Goal: Transaction & Acquisition: Purchase product/service

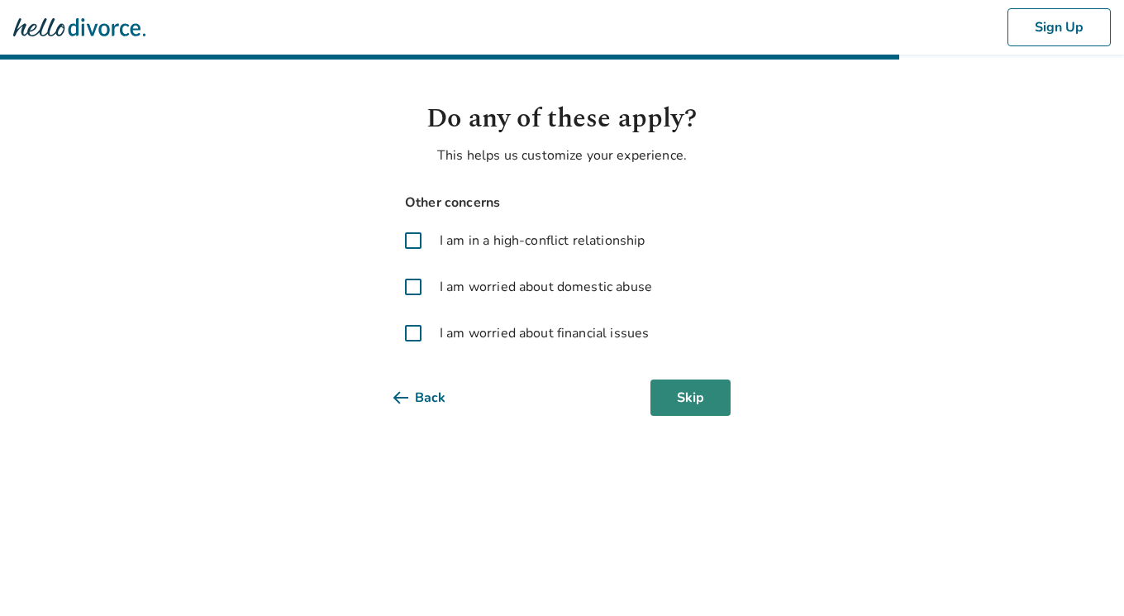
click at [701, 406] on button "Skip" at bounding box center [690, 397] width 80 height 36
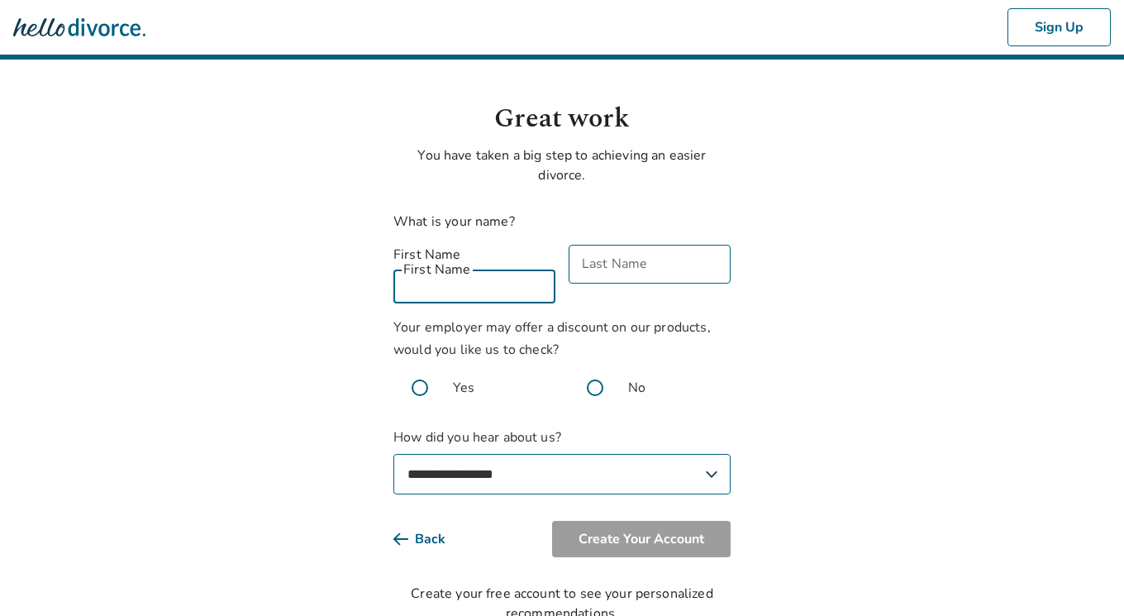
click at [466, 262] on div "First Name First Name" at bounding box center [474, 274] width 162 height 59
type input "*****"
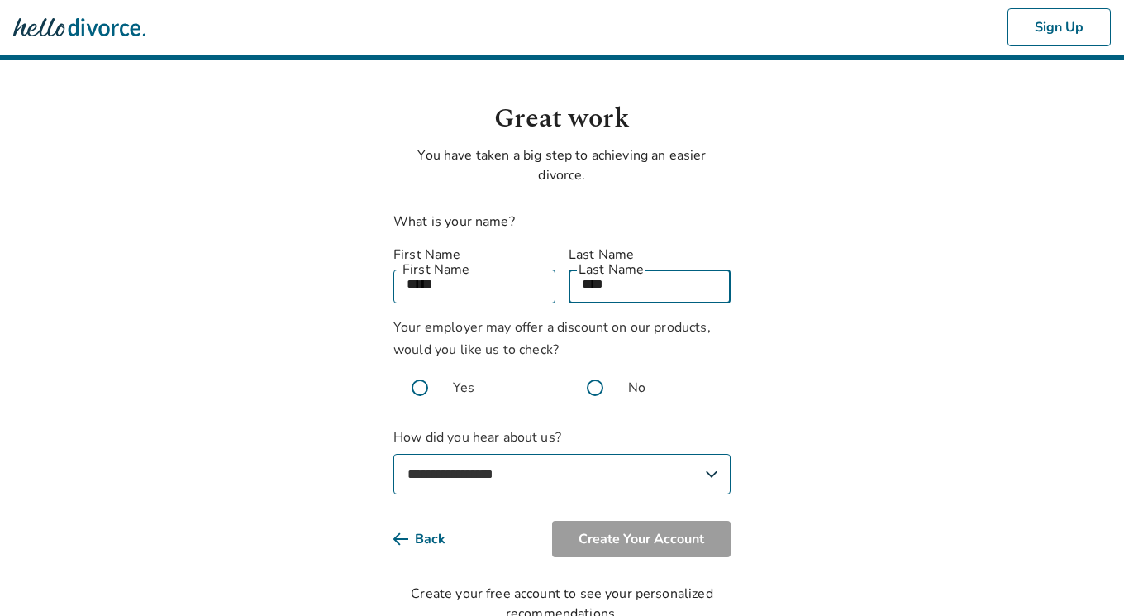
type input "****"
click at [1064, 244] on body "**********" at bounding box center [562, 311] width 1124 height 623
click at [418, 365] on span at bounding box center [419, 387] width 53 height 53
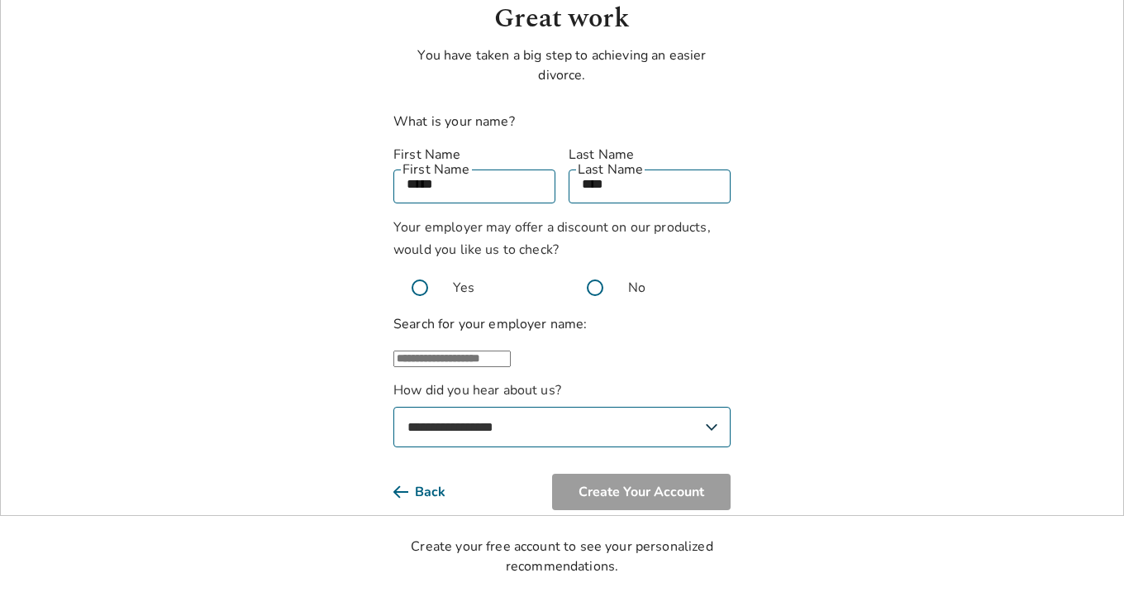
scroll to position [112, 0]
click at [493, 350] on input "text" at bounding box center [451, 358] width 117 height 17
type input "*"
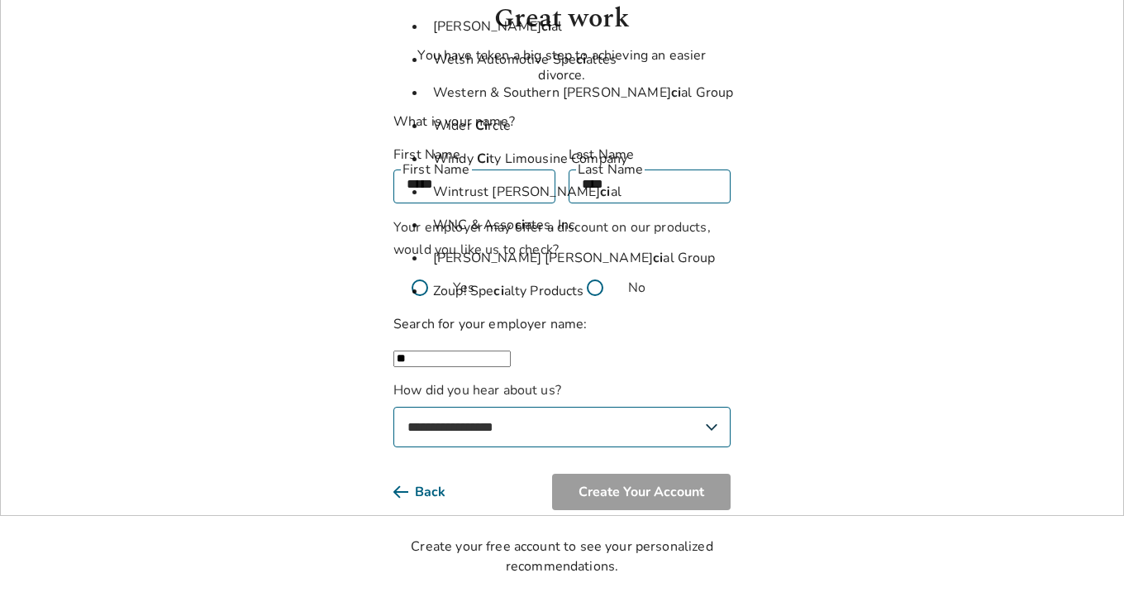
type input "*"
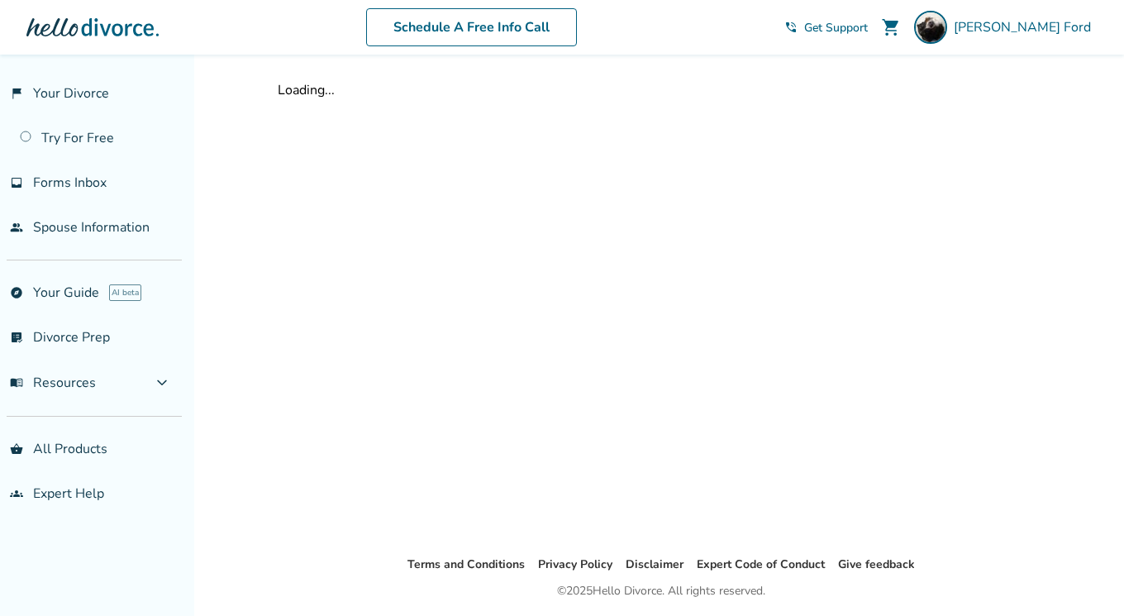
click at [395, 288] on div "Loading..." at bounding box center [660, 305] width 793 height 500
click at [1055, 30] on span "[PERSON_NAME]" at bounding box center [1026, 27] width 144 height 18
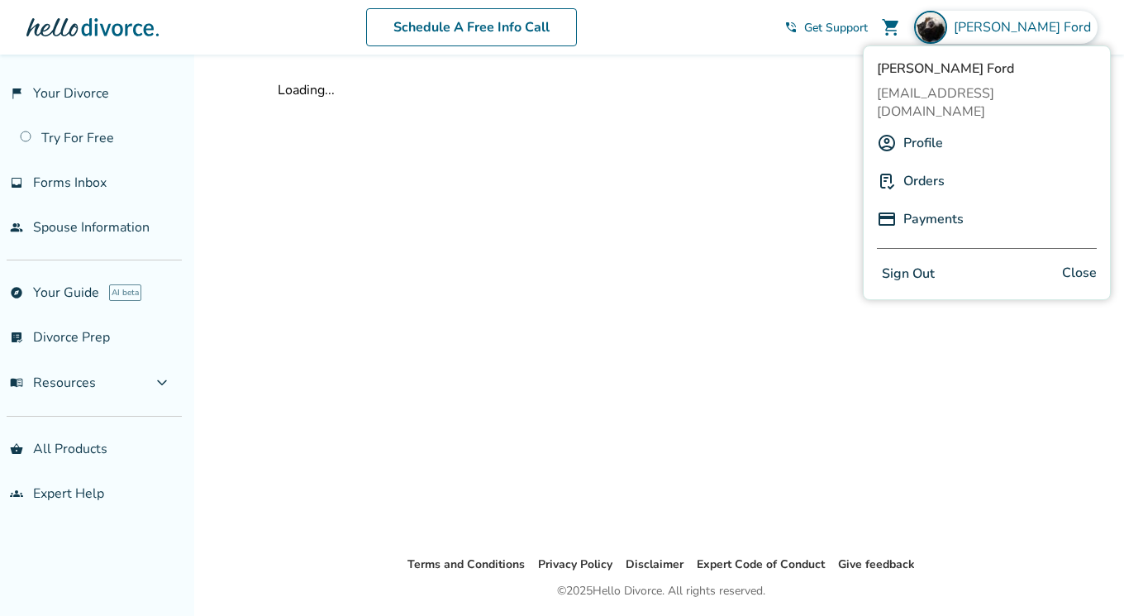
click at [936, 130] on link "Profile" at bounding box center [923, 142] width 40 height 31
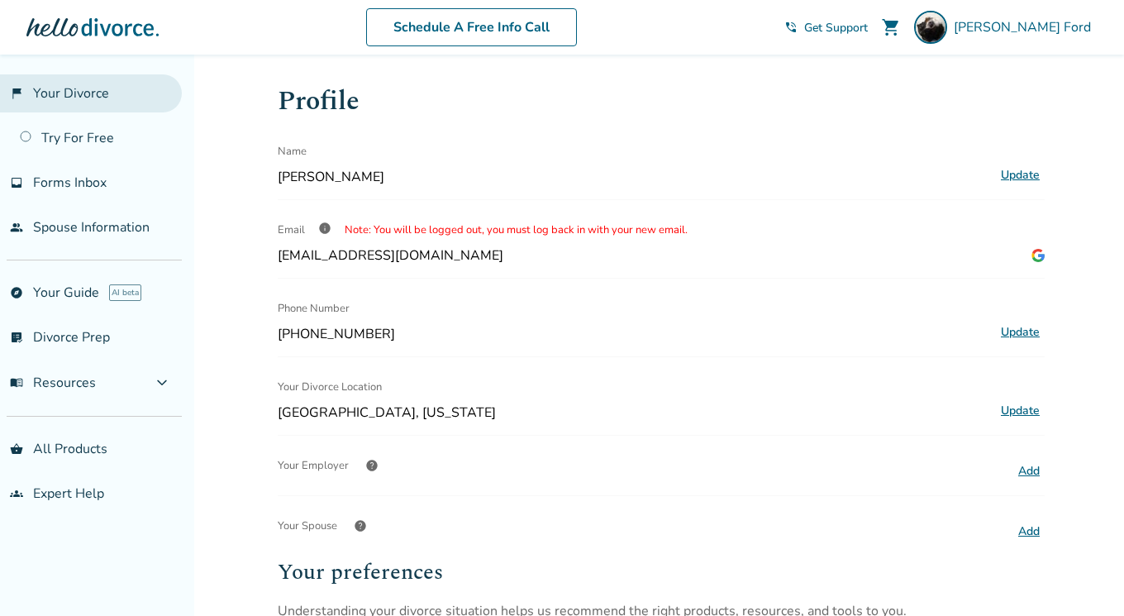
click at [70, 94] on link "flag_2 Your Divorce" at bounding box center [91, 93] width 182 height 38
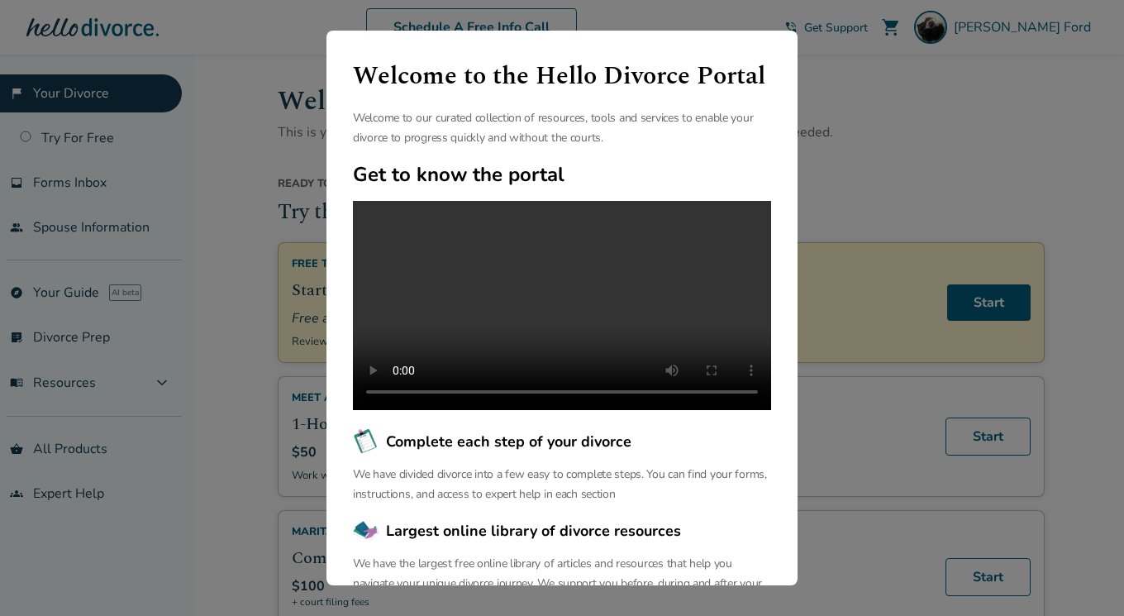
click at [558, 331] on video at bounding box center [562, 305] width 418 height 209
click at [824, 188] on div "Welcome to the Hello Divorce Portal Welcome to our curated collection of resour…" at bounding box center [562, 308] width 1124 height 616
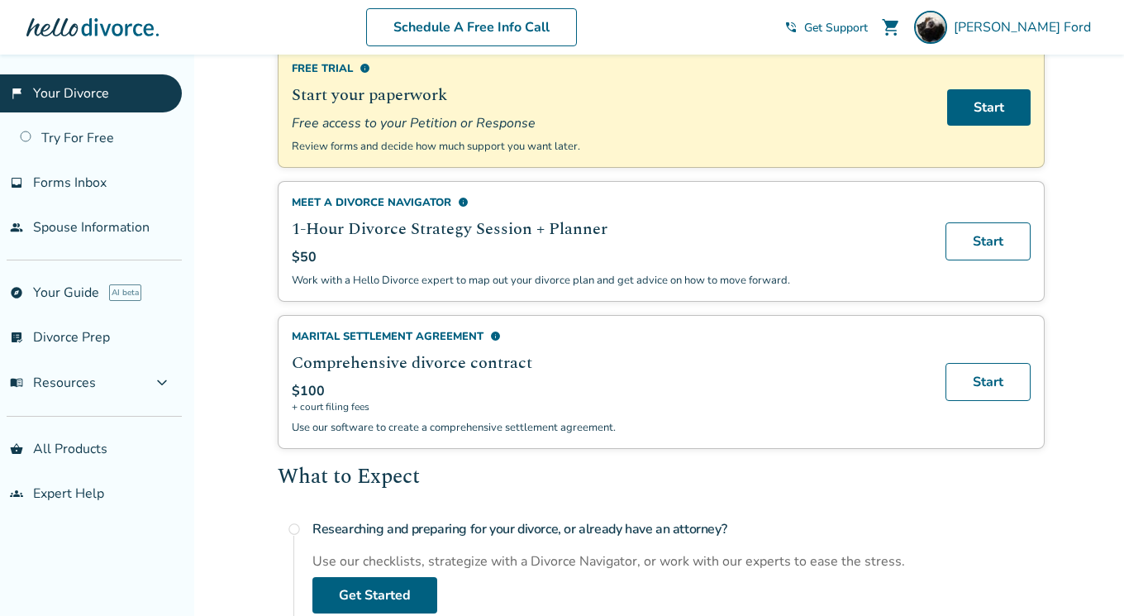
scroll to position [174, 0]
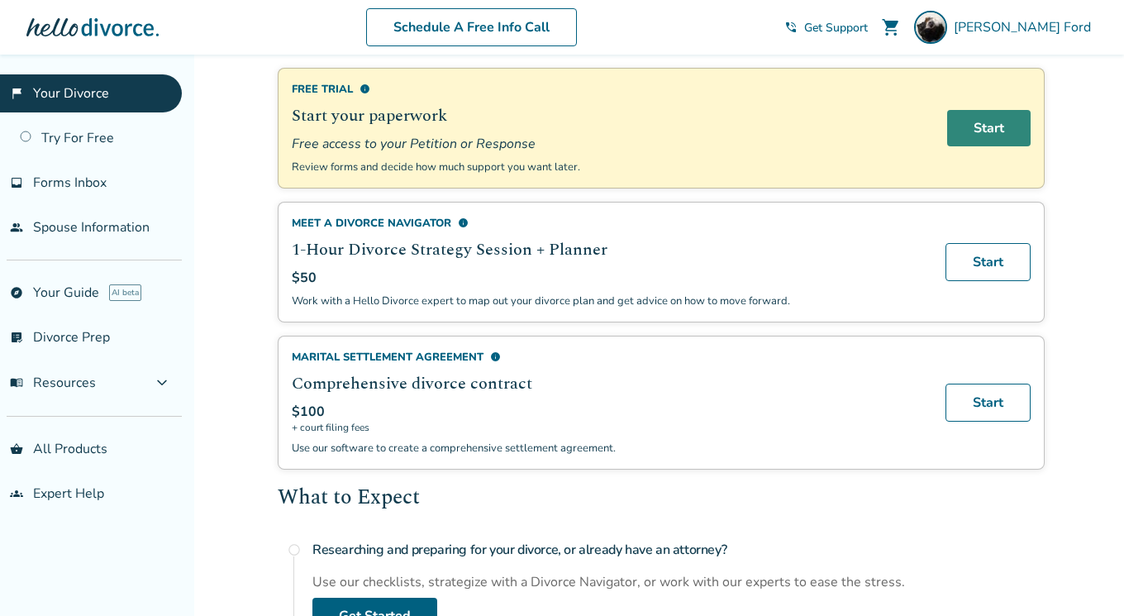
click at [979, 124] on link "Start" at bounding box center [988, 128] width 83 height 36
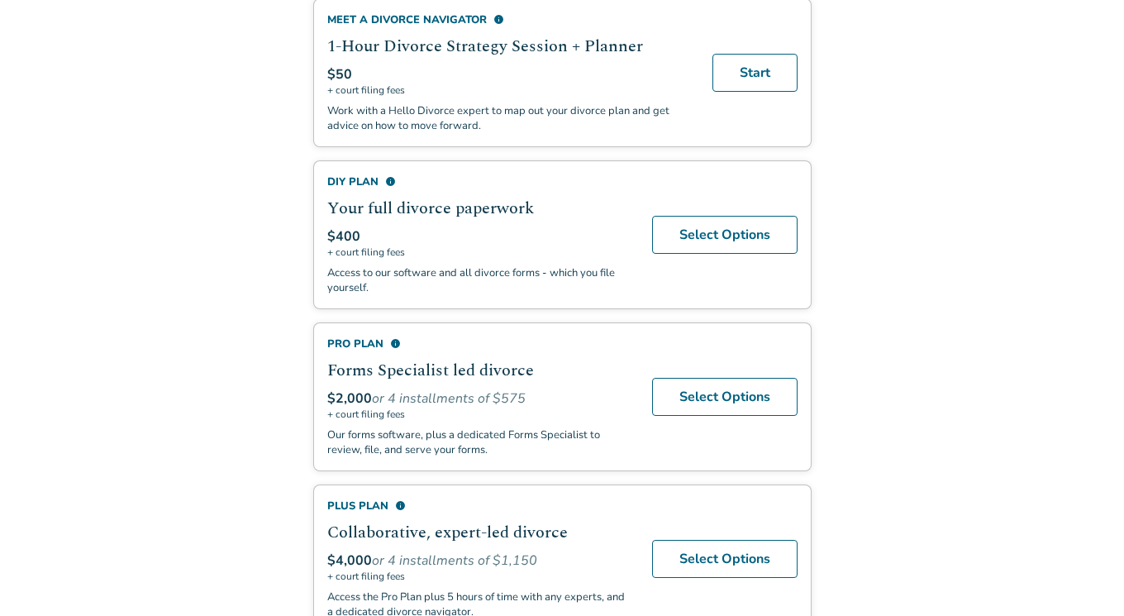
scroll to position [433, 0]
click at [724, 226] on link "Select Options" at bounding box center [724, 234] width 145 height 38
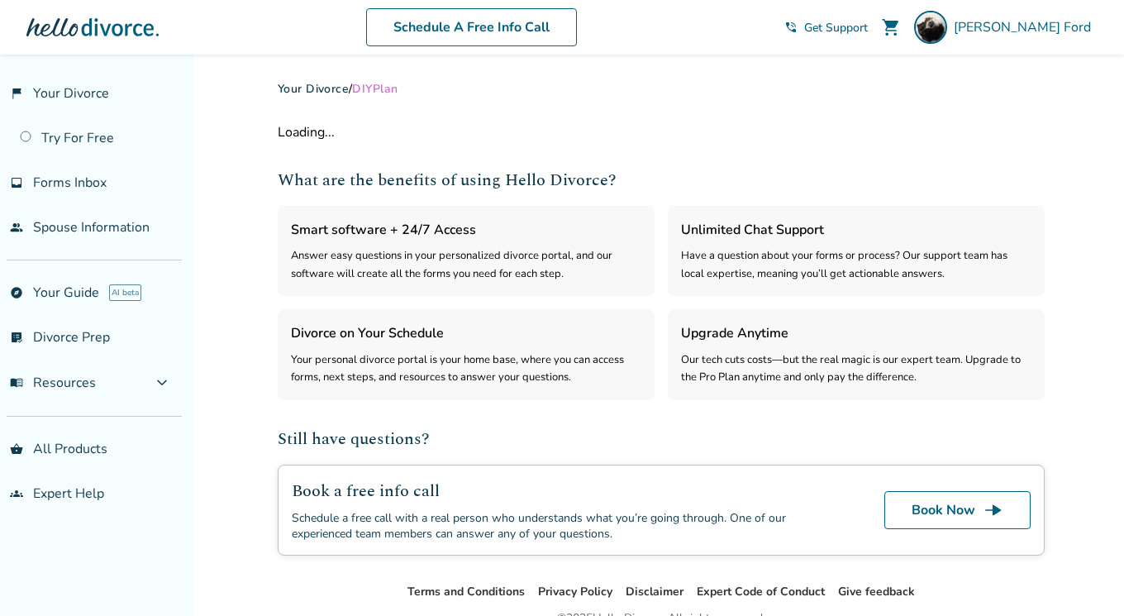
select select "***"
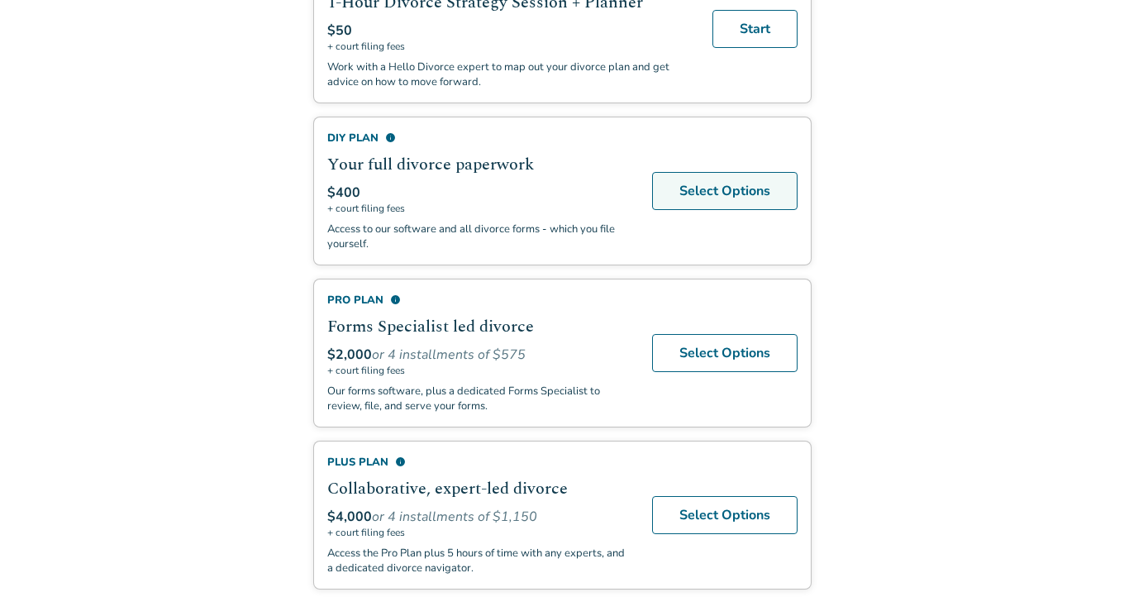
scroll to position [475, 0]
click at [710, 194] on link "Select Options" at bounding box center [724, 192] width 145 height 38
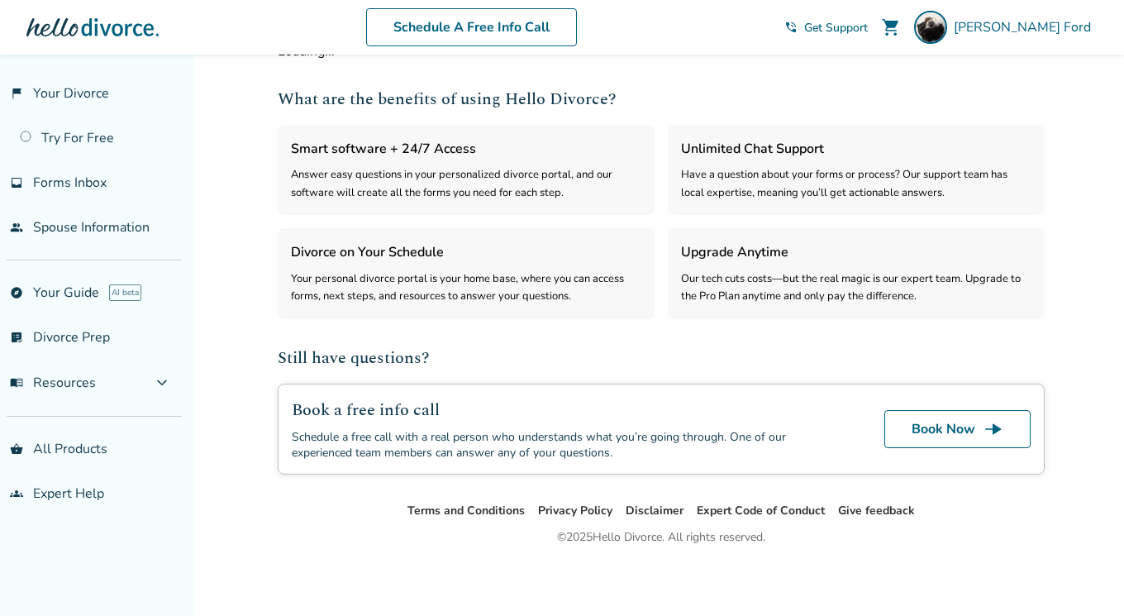
scroll to position [79, 0]
select select "***"
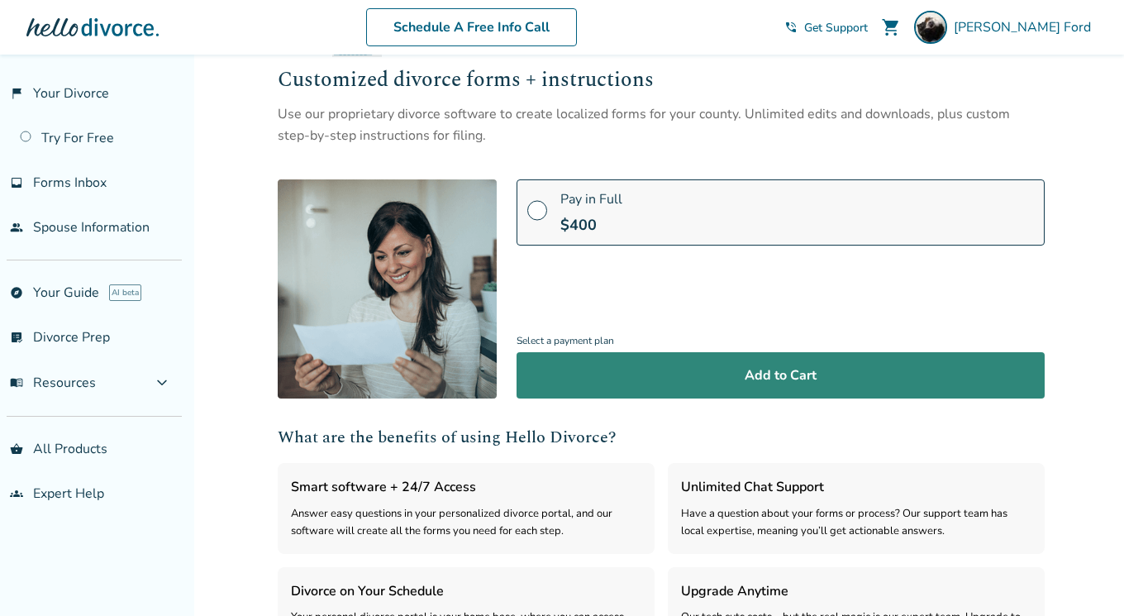
click at [731, 383] on button "Add to Cart" at bounding box center [781, 375] width 528 height 46
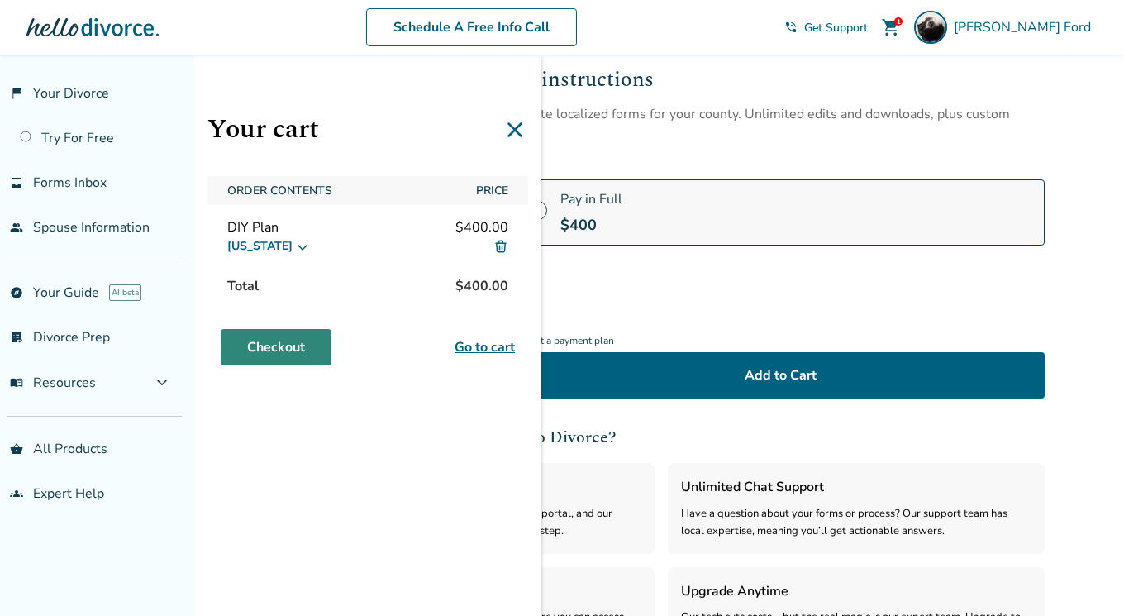
click at [281, 348] on link "Checkout" at bounding box center [276, 347] width 111 height 36
